Goal: Browse casually: Explore the website without a specific task or goal

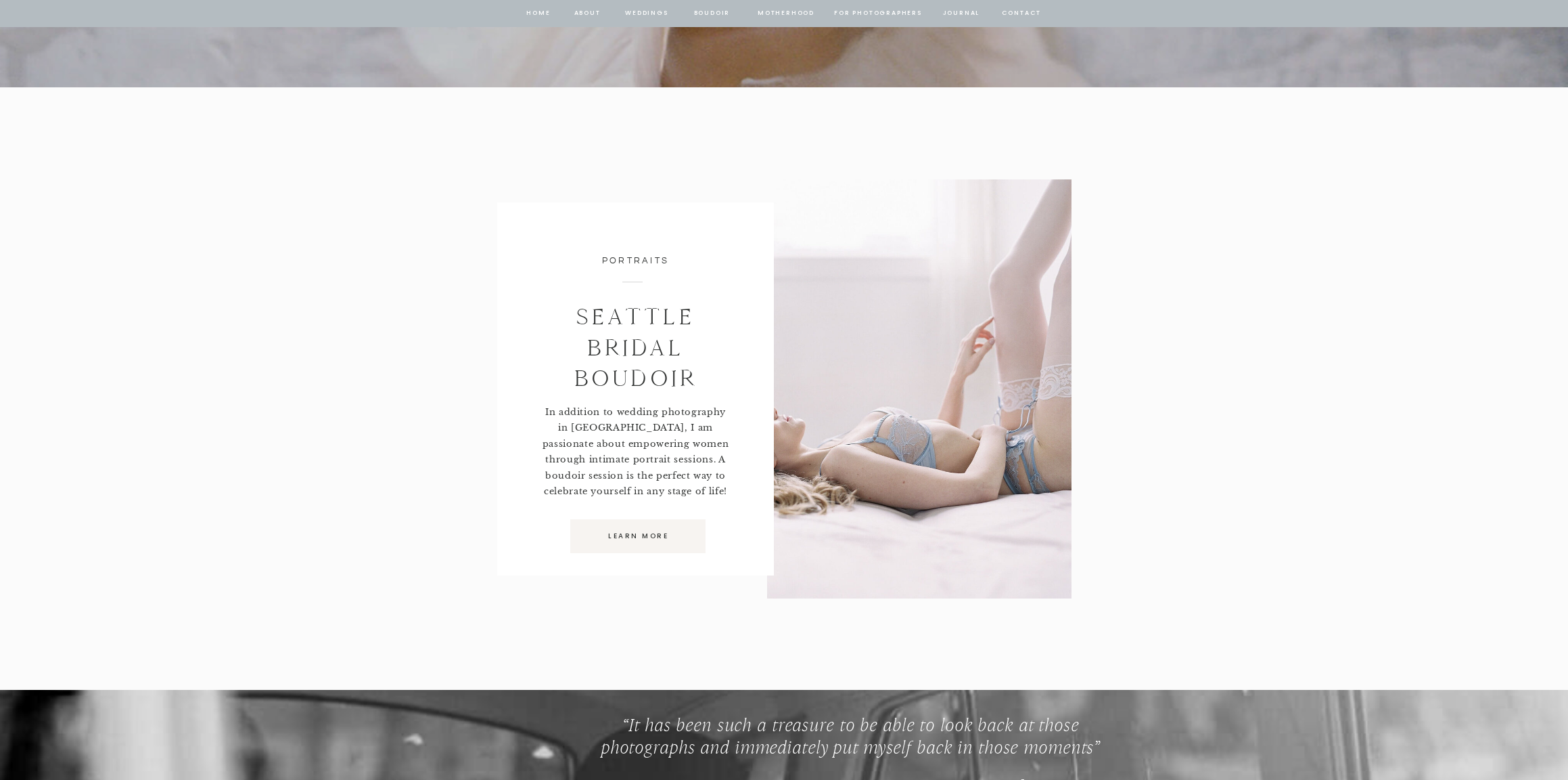
scroll to position [7930, 0]
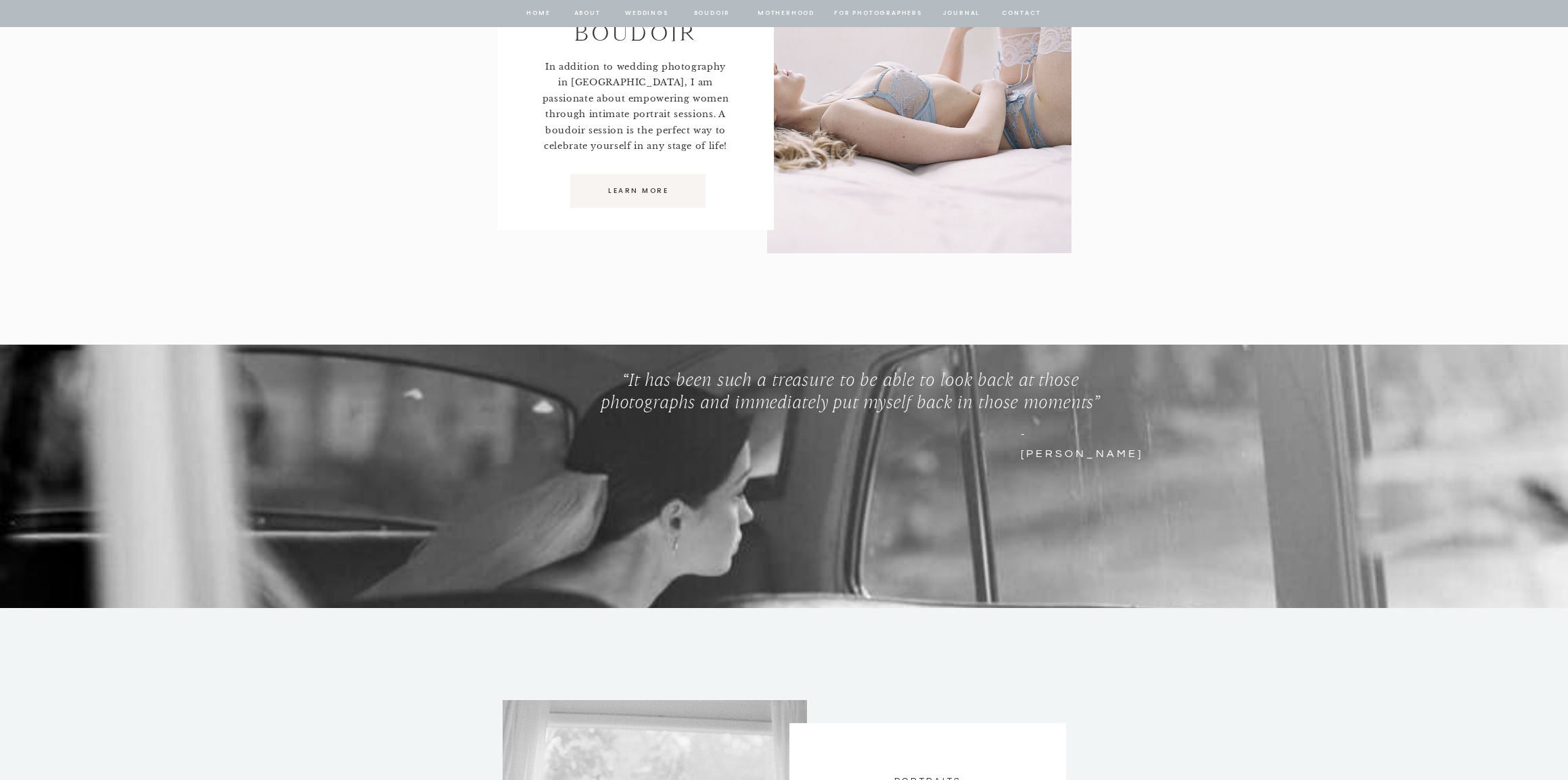
click at [973, 10] on nav "journal" at bounding box center [961, 13] width 42 height 12
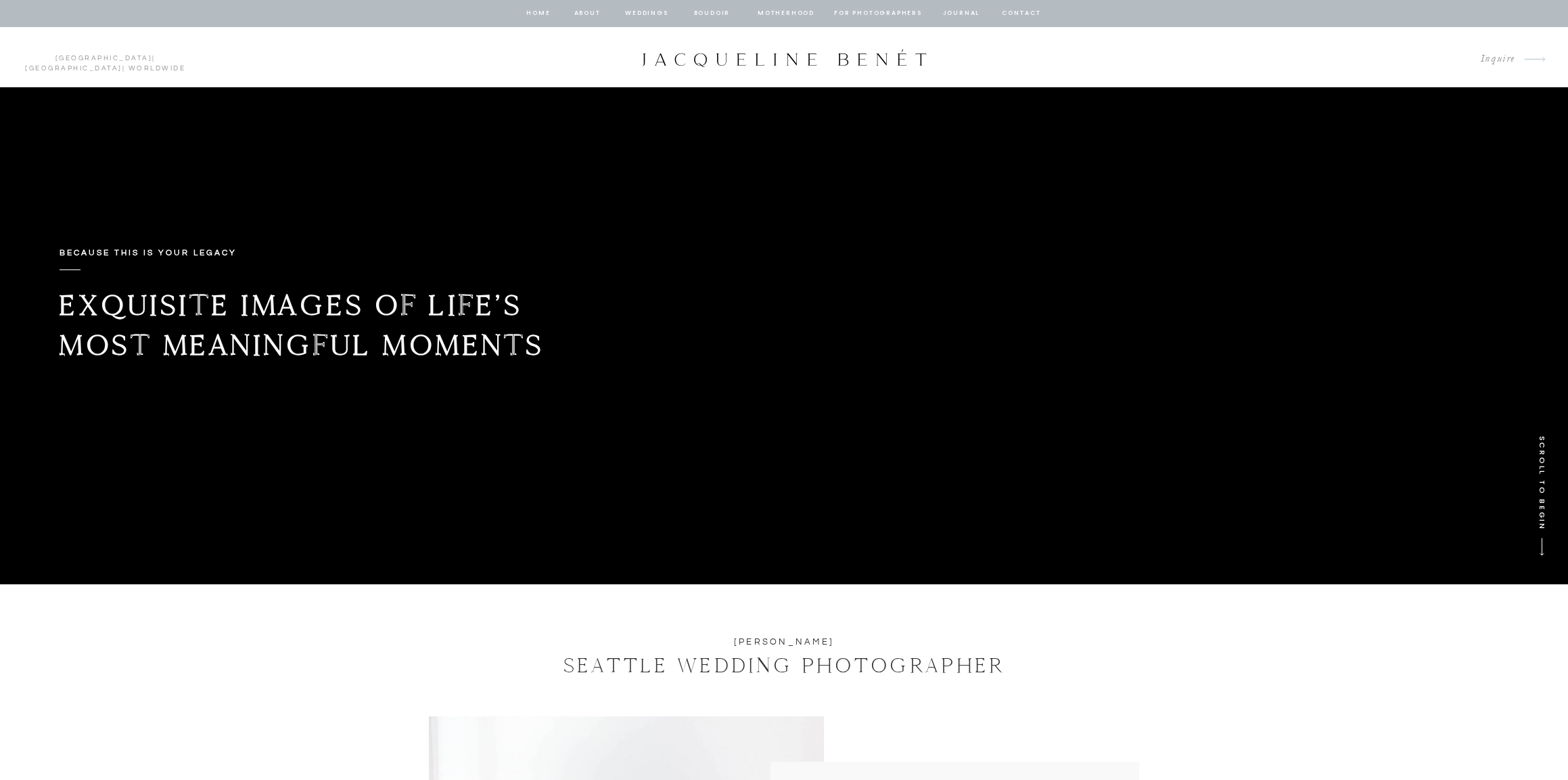
click at [1294, 15] on div at bounding box center [784, 14] width 1568 height 27
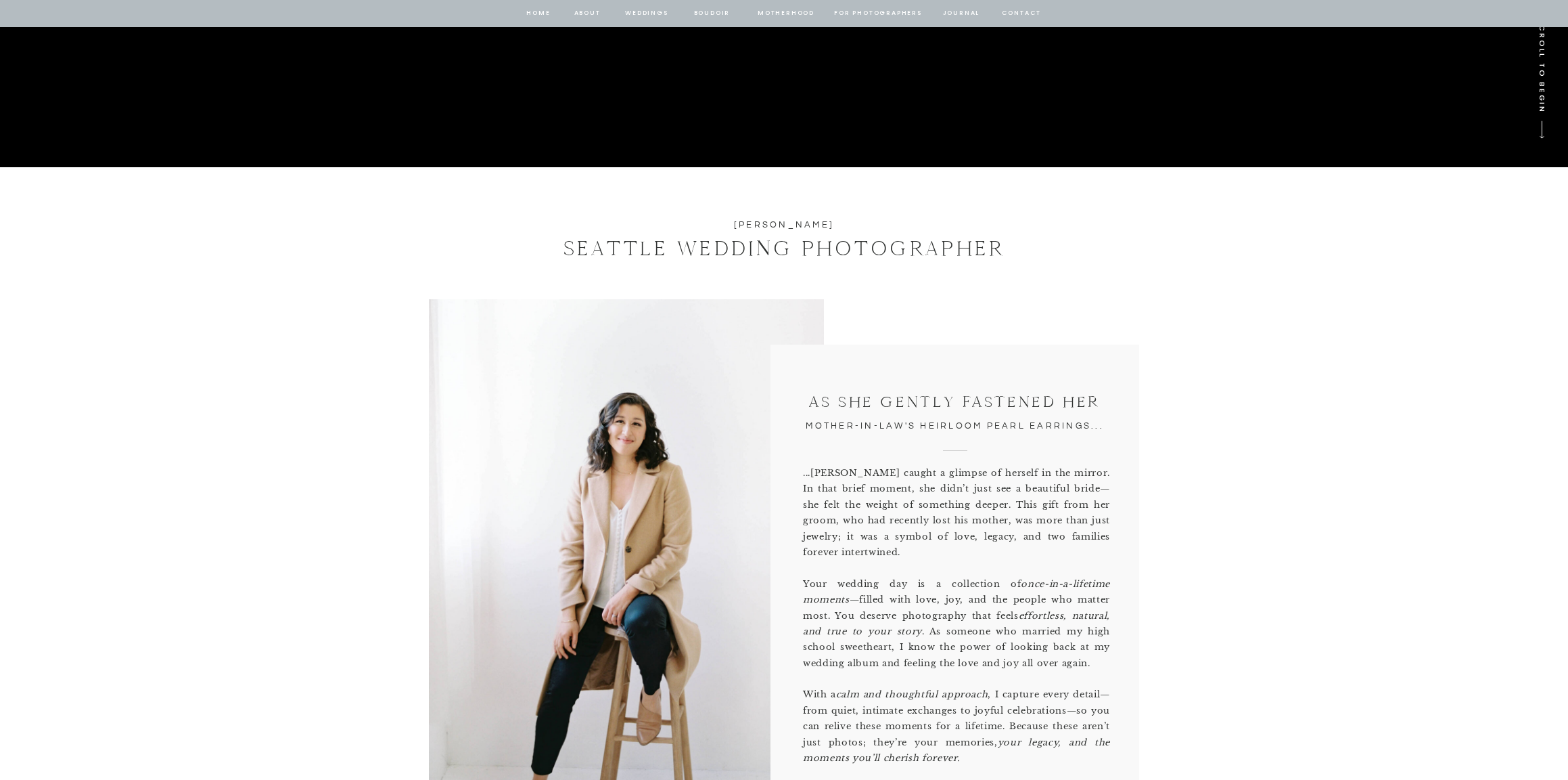
scroll to position [419, 0]
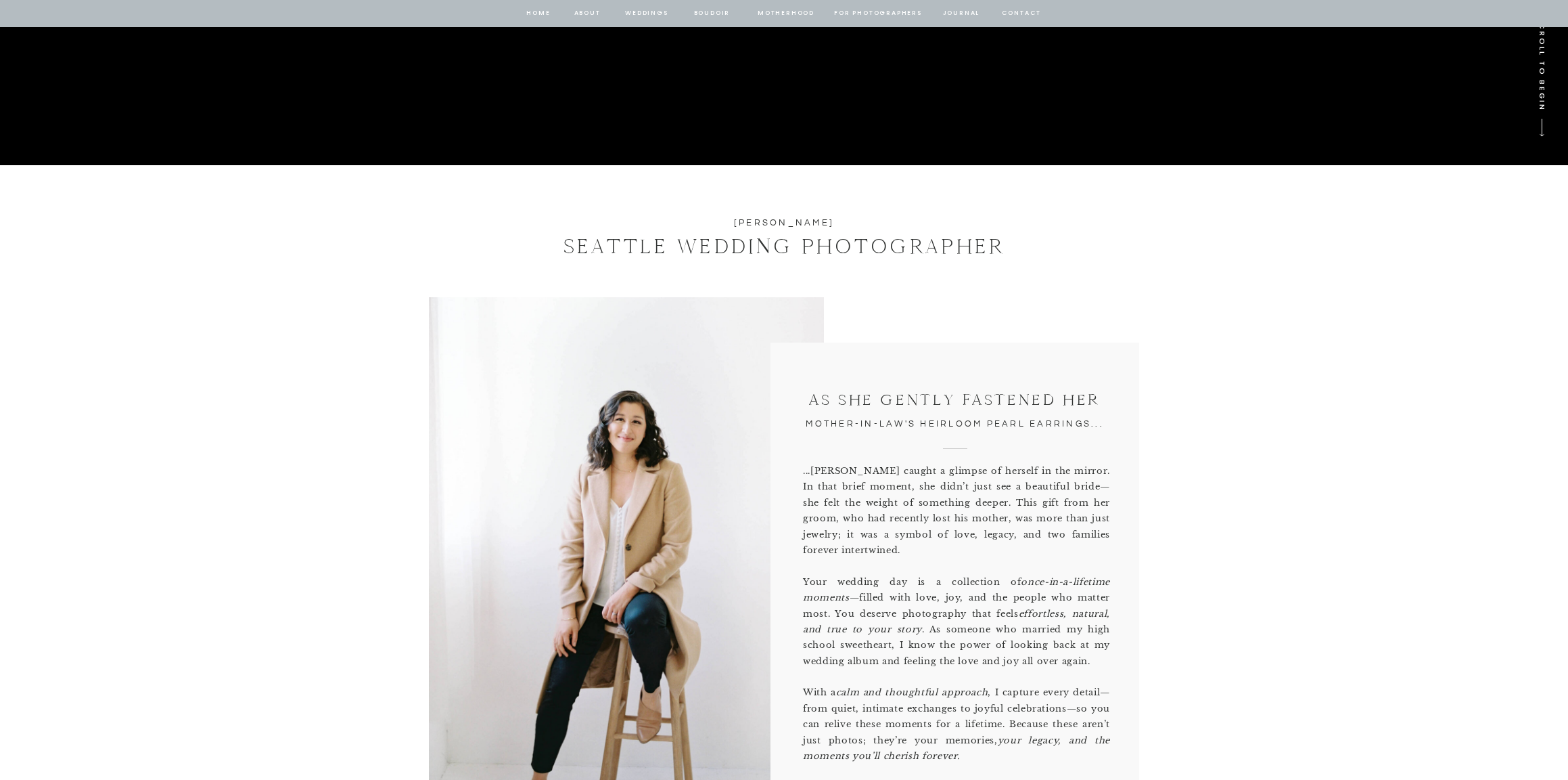
click at [928, 518] on p "...[PERSON_NAME] caught a glimpse of herself in the mirror. In that brief momen…" at bounding box center [956, 610] width 307 height 295
click at [891, 249] on h1 "SEATTLE WEDDING PHOTOGRAPHER" at bounding box center [784, 246] width 527 height 32
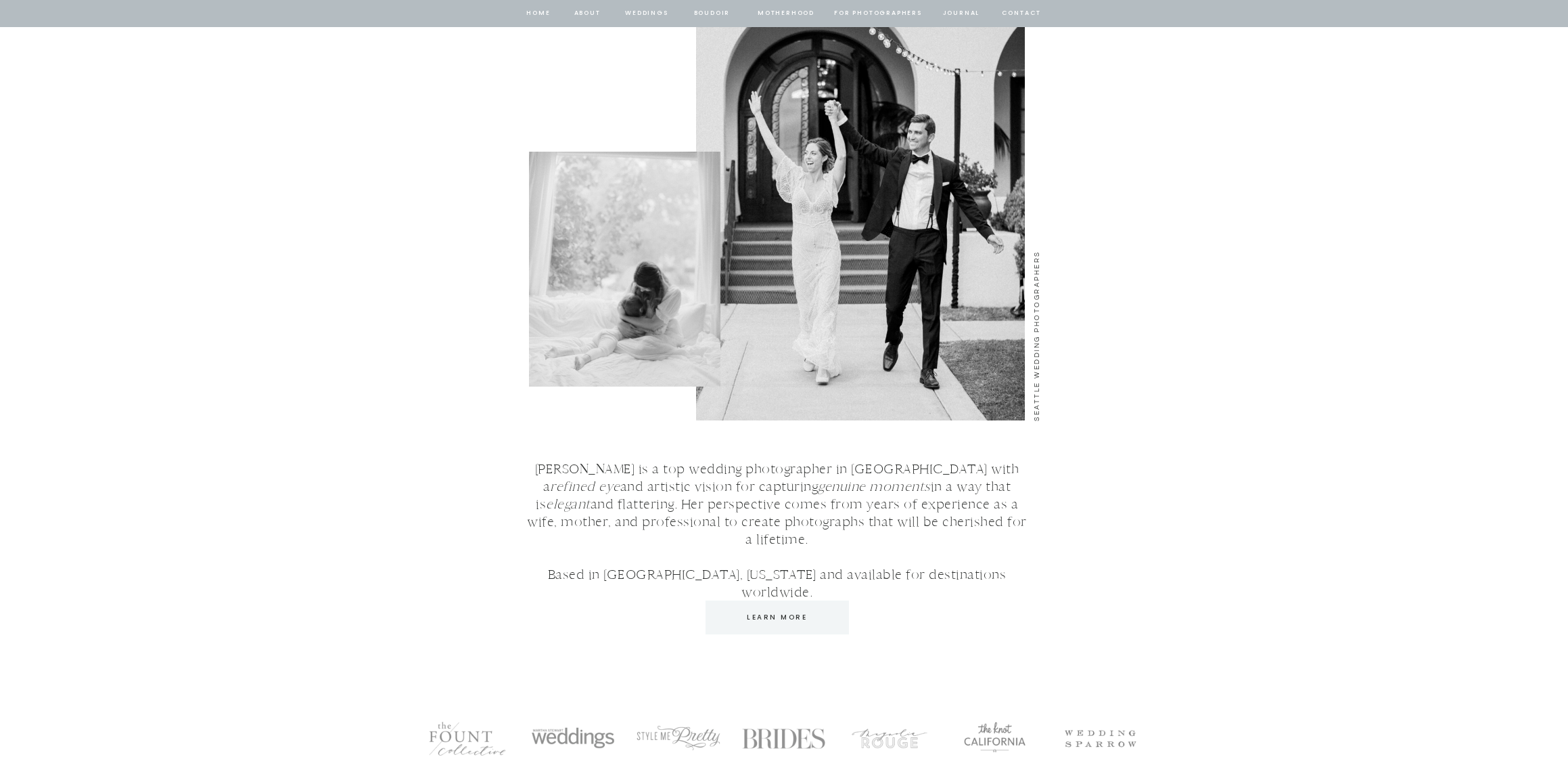
scroll to position [1876, 0]
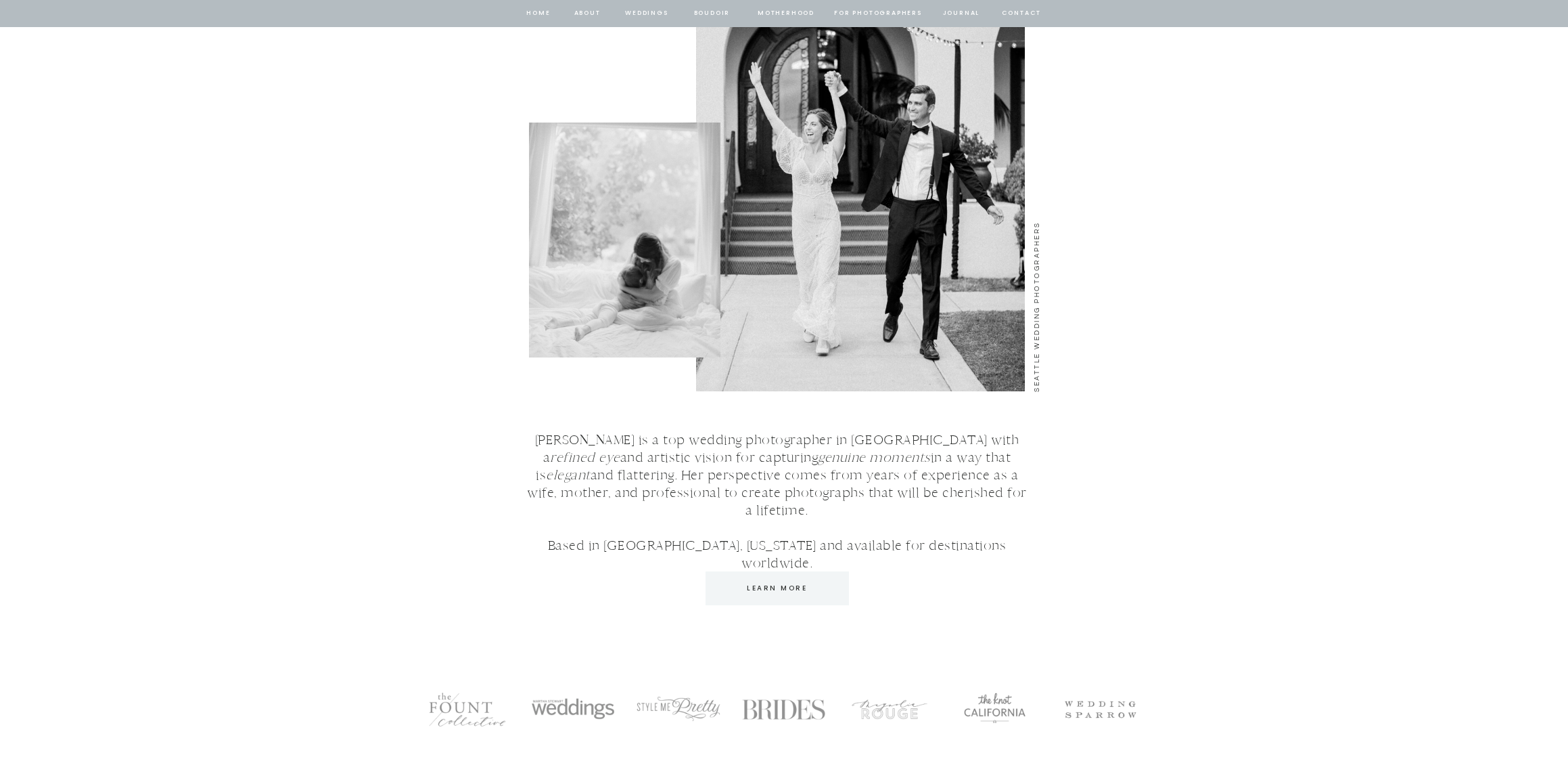
click at [728, 479] on p "[PERSON_NAME] is a top wedding photographer in [GEOGRAPHIC_DATA] with a refined…" at bounding box center [776, 486] width 507 height 111
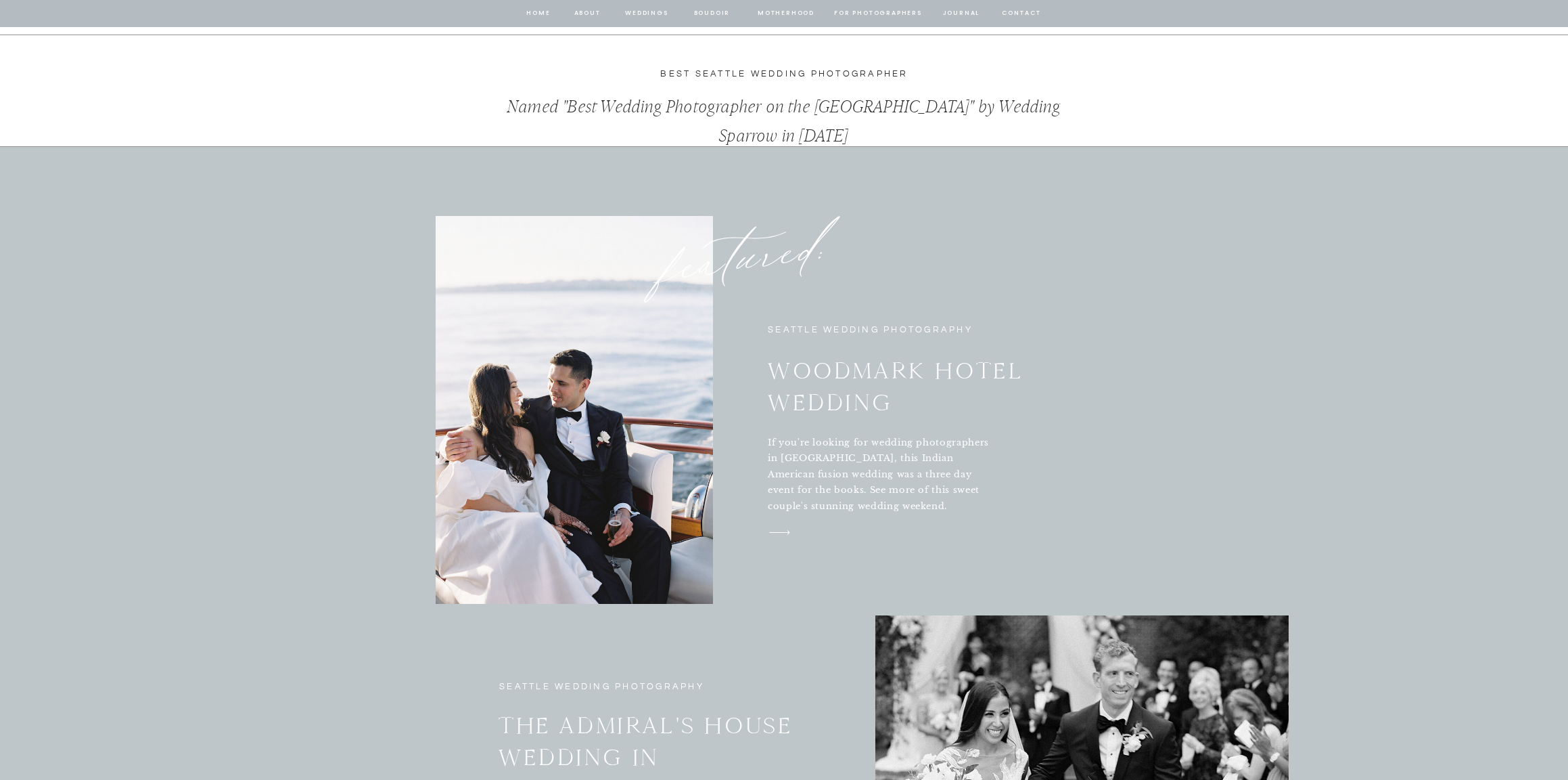
scroll to position [4795, 0]
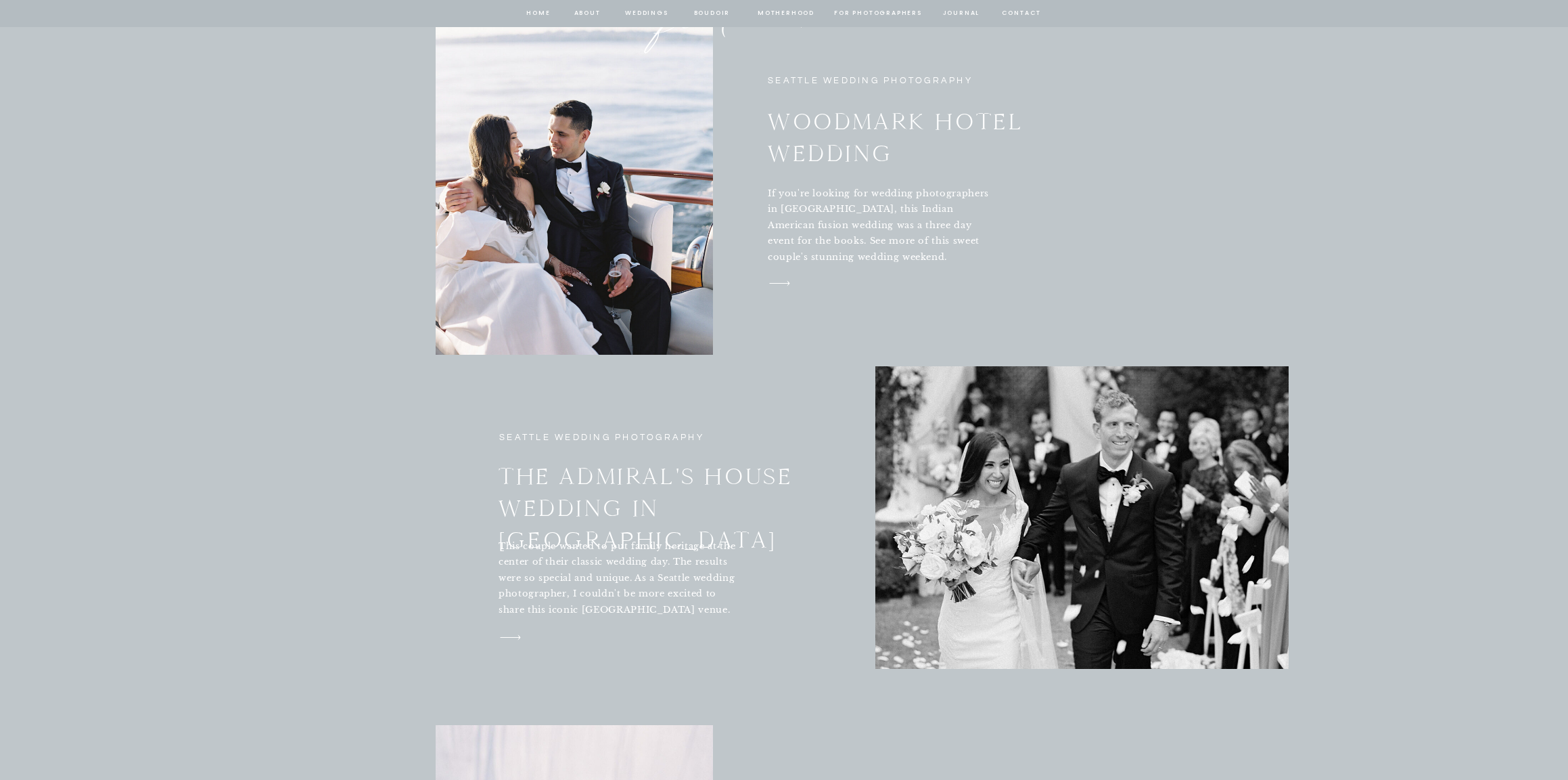
click at [602, 595] on p "This couple wanted to put family heritage at the center of their classic weddin…" at bounding box center [618, 579] width 239 height 82
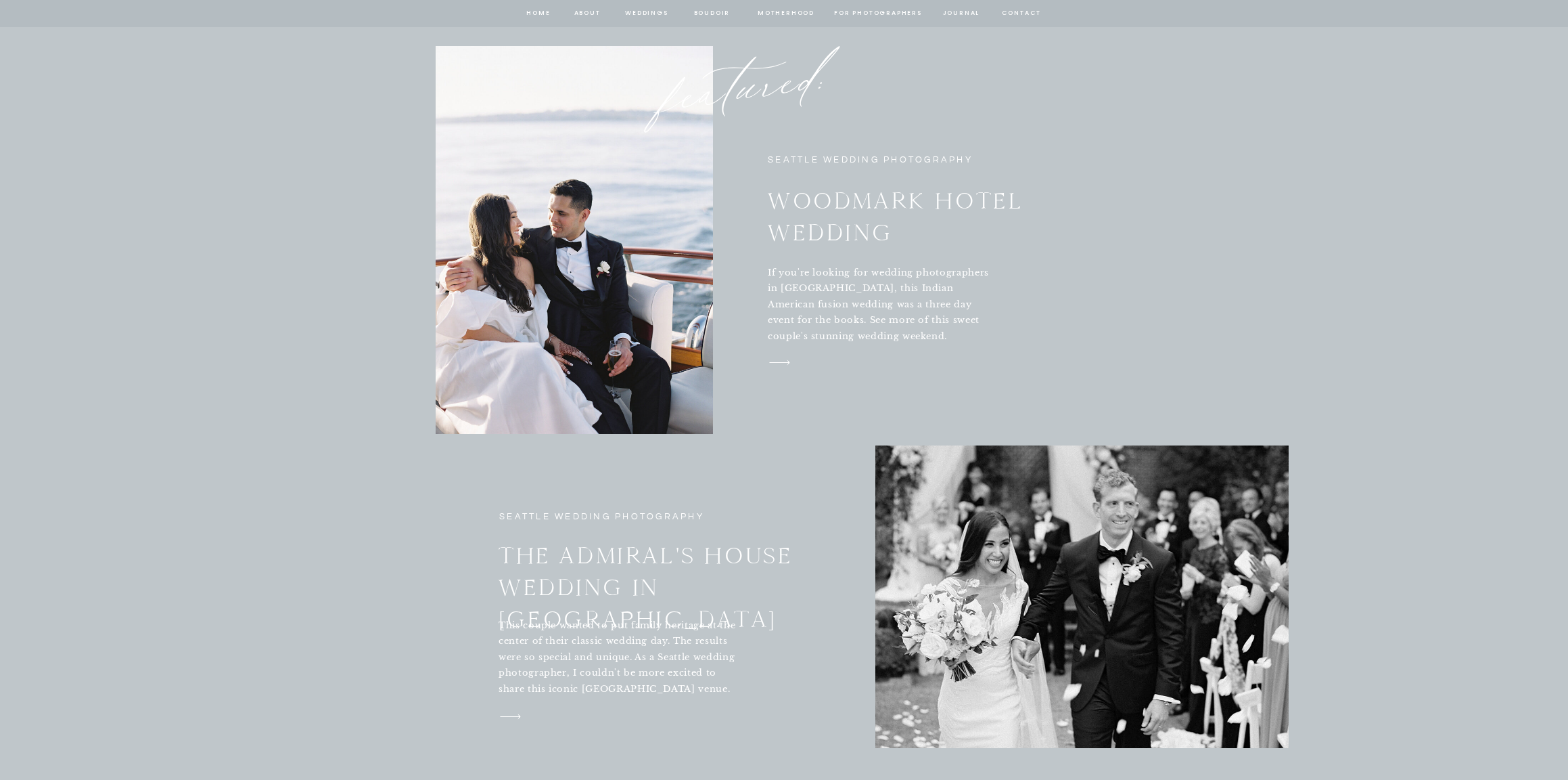
scroll to position [4715, 0]
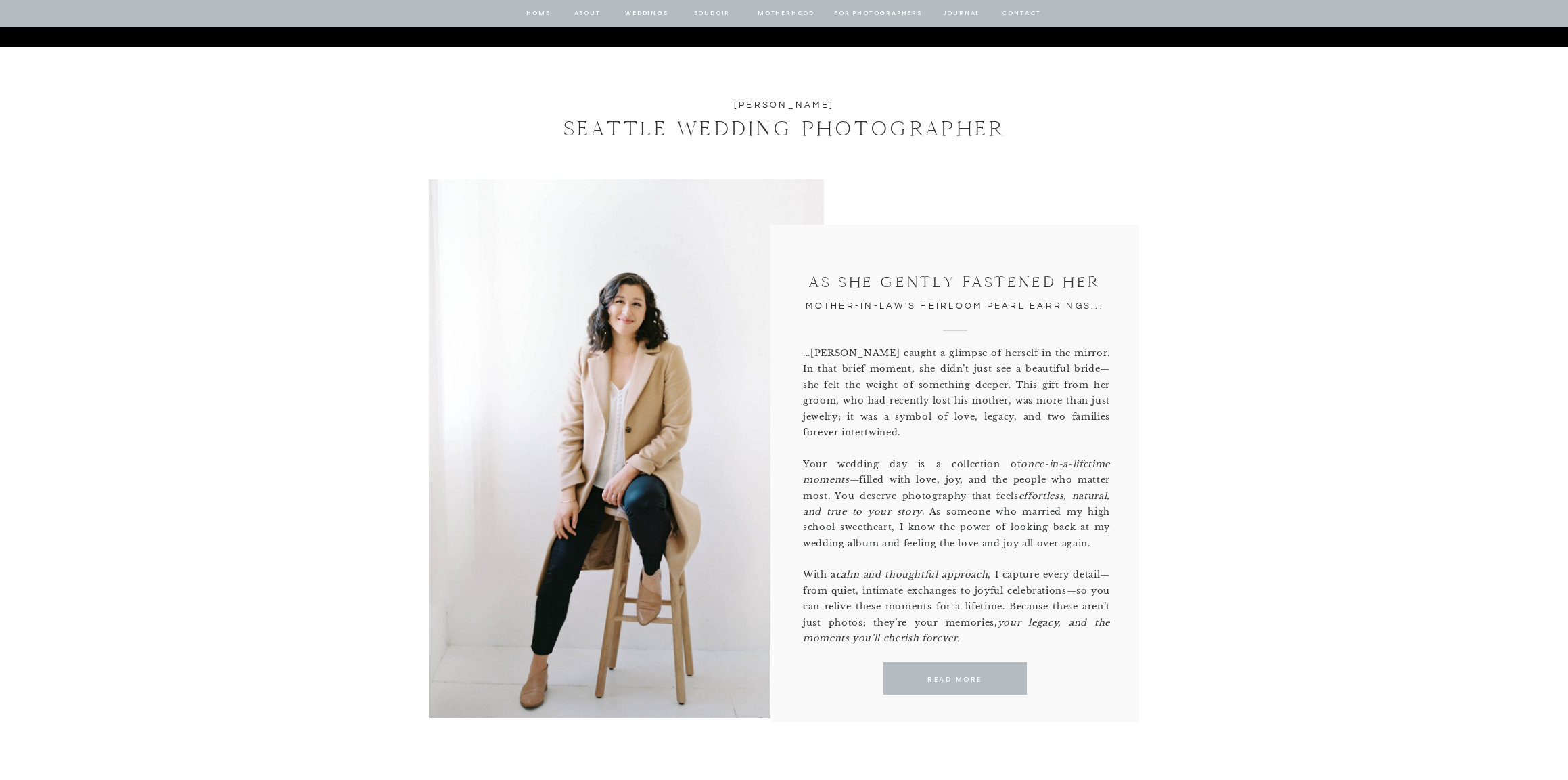
scroll to position [814, 0]
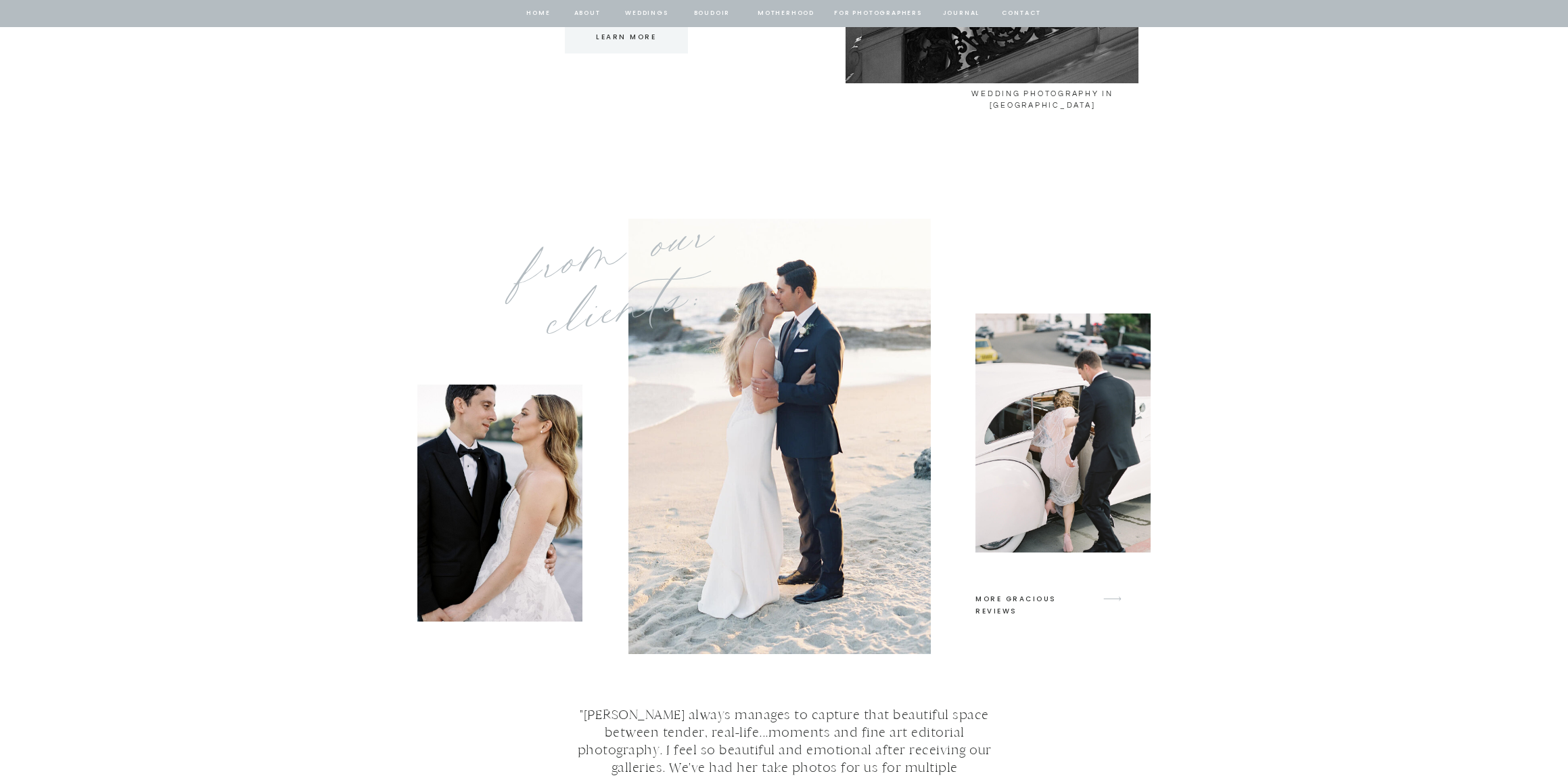
scroll to position [6334, 0]
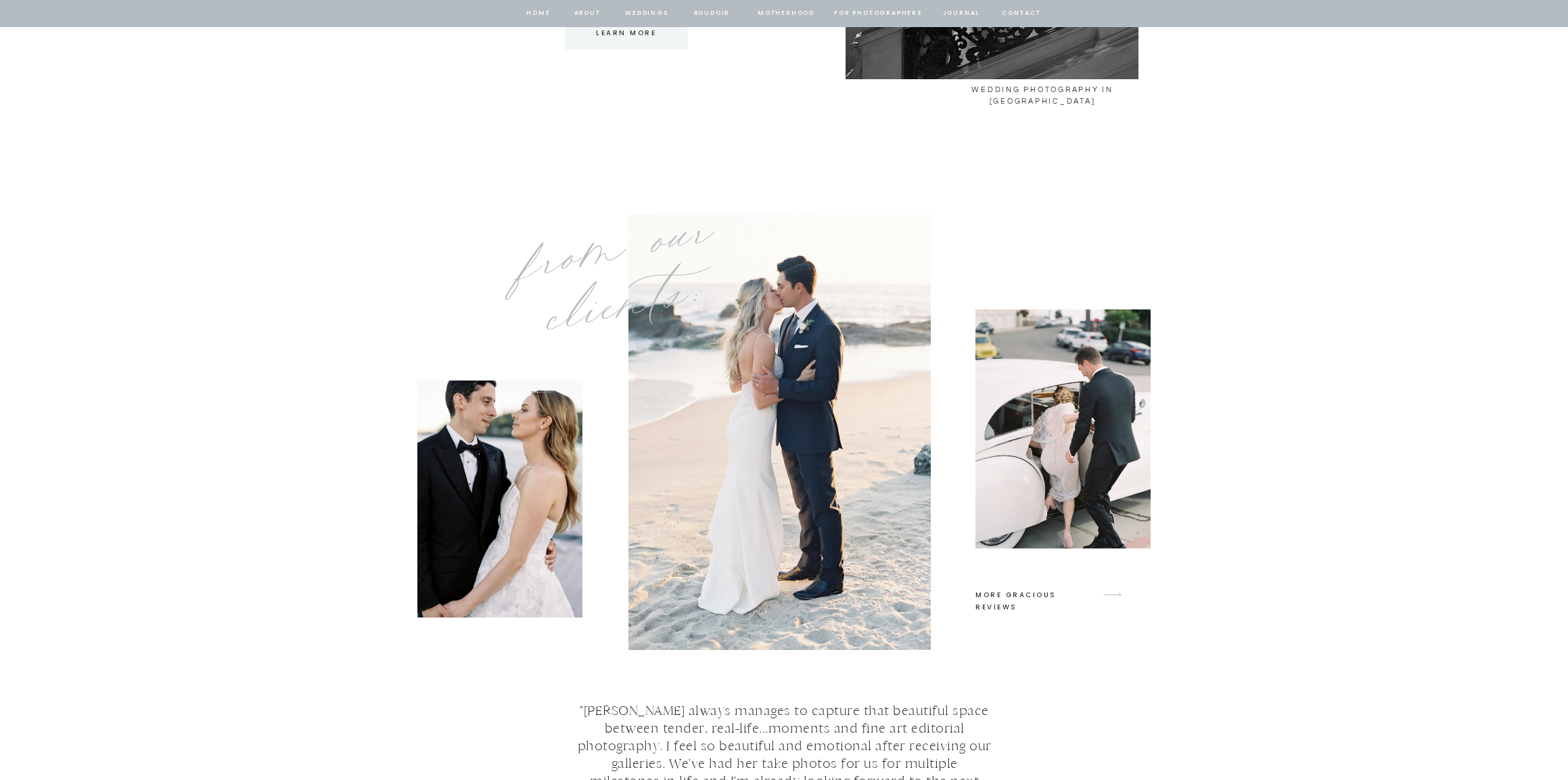
click at [1116, 595] on icon "arrow" at bounding box center [1113, 595] width 32 height 32
click at [1033, 593] on p "MORE GRACIOUS REVIEWS" at bounding box center [1037, 594] width 123 height 12
click at [1063, 592] on p "MORE GRACIOUS REVIEWS" at bounding box center [1037, 594] width 123 height 12
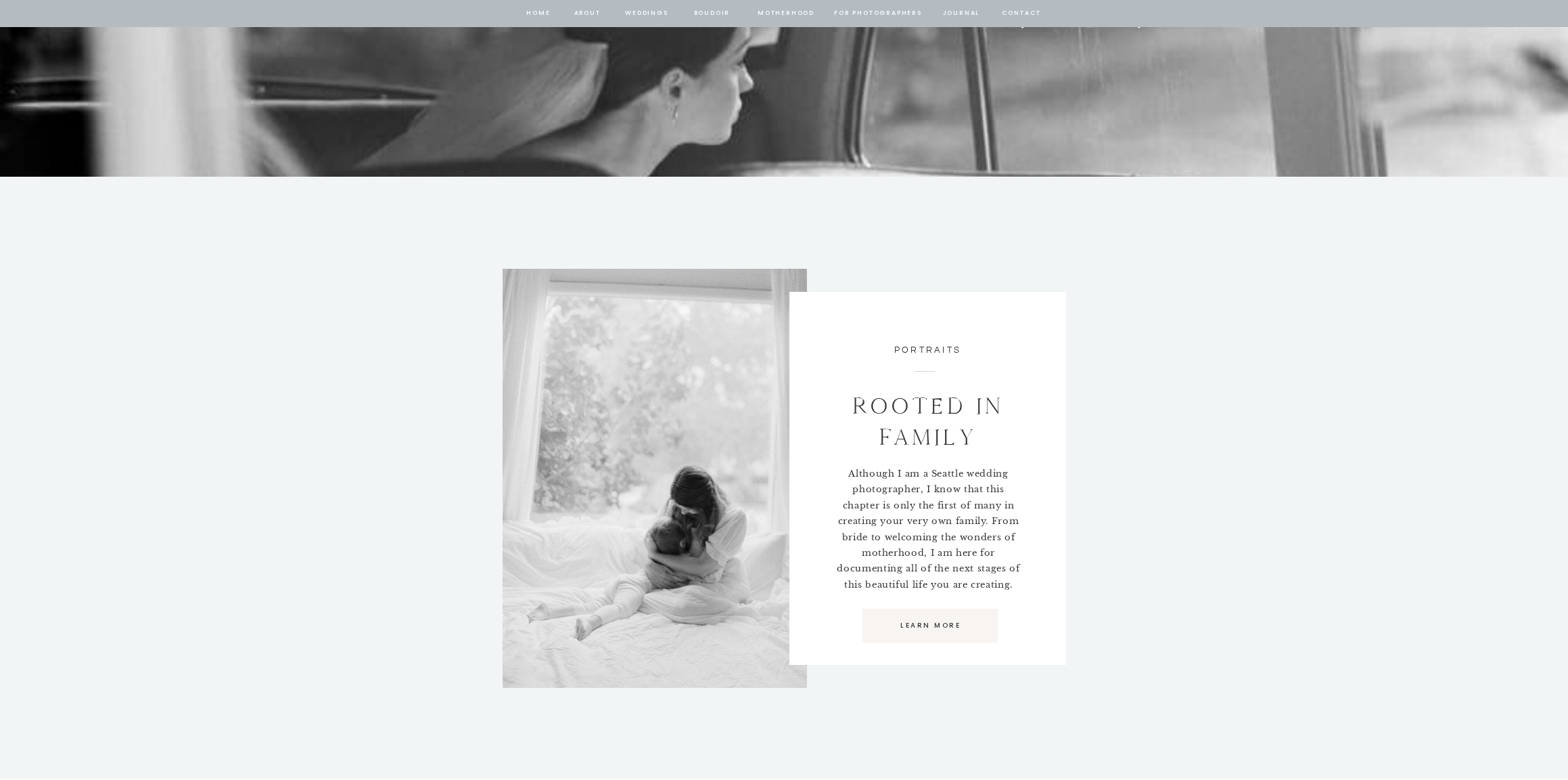
scroll to position [8361, 0]
